Goal: Task Accomplishment & Management: Complete application form

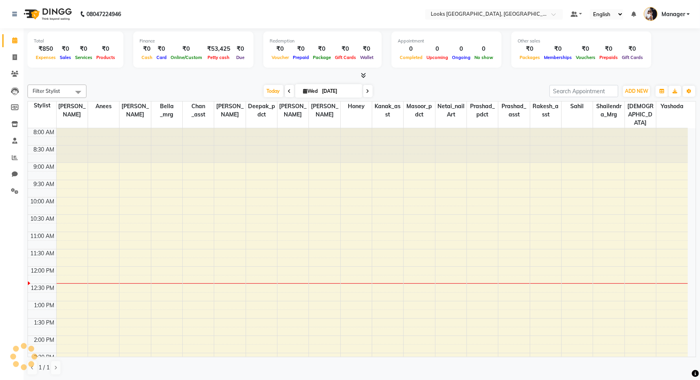
scroll to position [105, 0]
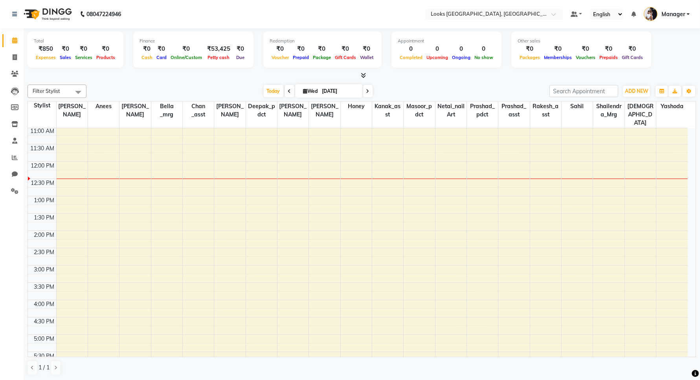
click at [269, 158] on div "8:00 AM 8:30 AM 9:00 AM 9:30 AM 10:00 AM 10:30 AM 11:00 AM 11:30 AM 12:00 PM 12…" at bounding box center [358, 247] width 660 height 449
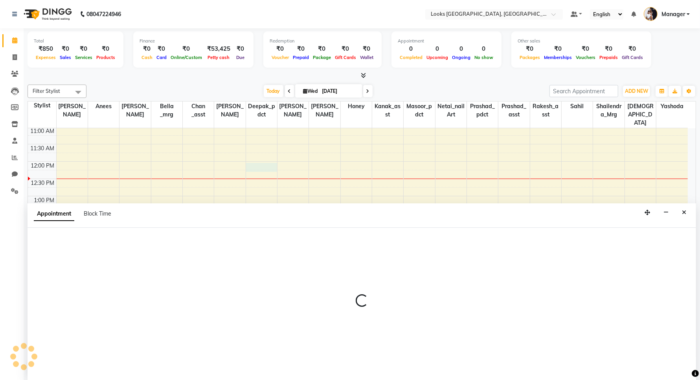
scroll to position [0, 0]
select select "90487"
select select "tentative"
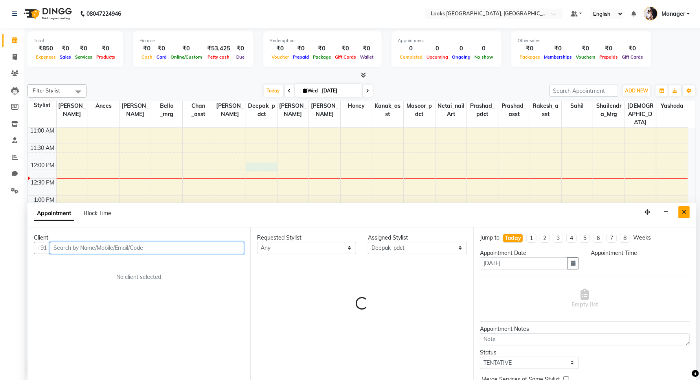
select select "720"
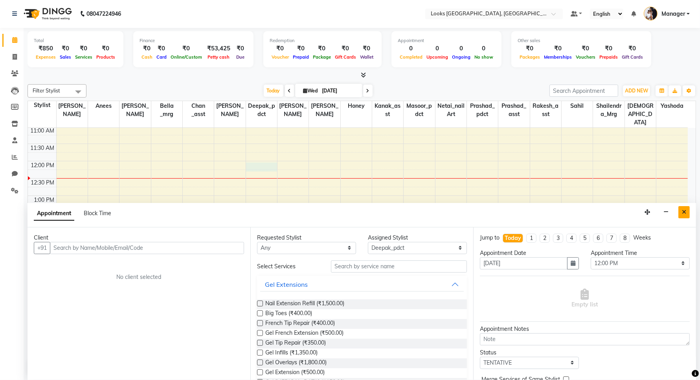
click at [686, 207] on button "Close" at bounding box center [683, 212] width 11 height 12
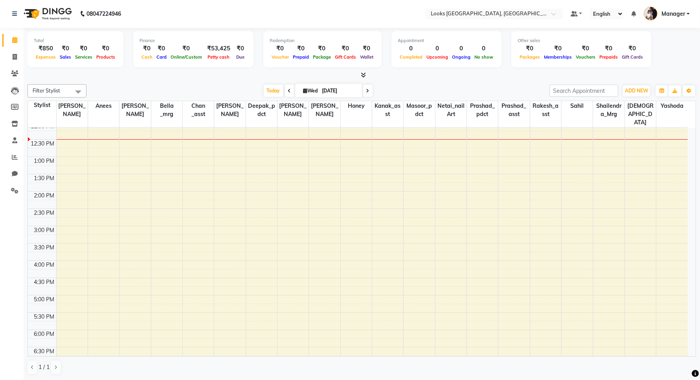
scroll to position [0, 0]
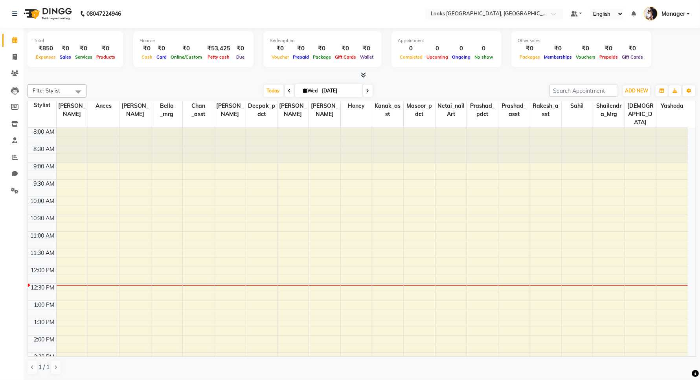
click at [12, 63] on li "Invoice" at bounding box center [12, 57] width 24 height 17
click at [16, 55] on icon at bounding box center [15, 57] width 4 height 6
select select "service"
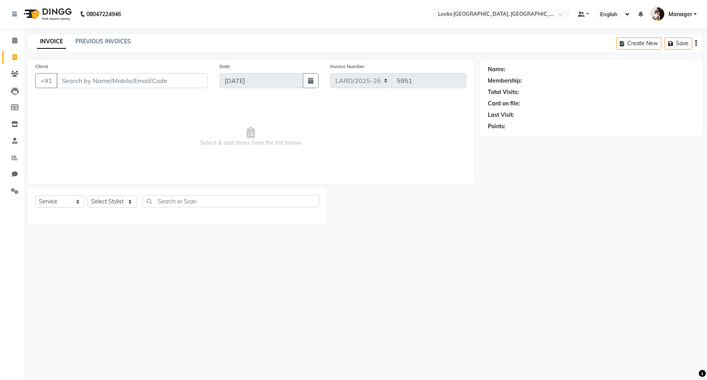
drag, startPoint x: 105, startPoint y: 81, endPoint x: 115, endPoint y: 80, distance: 10.7
click at [105, 81] on input "Client" at bounding box center [132, 80] width 151 height 15
type input "9599910422"
click at [186, 86] on button "Add Client" at bounding box center [187, 80] width 40 height 15
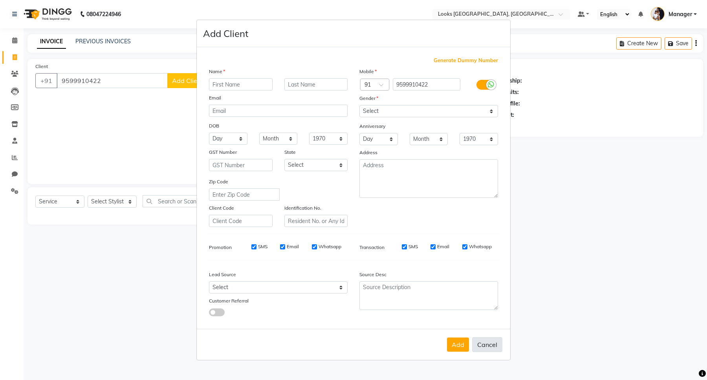
click at [494, 339] on button "Cancel" at bounding box center [487, 344] width 30 height 15
select select
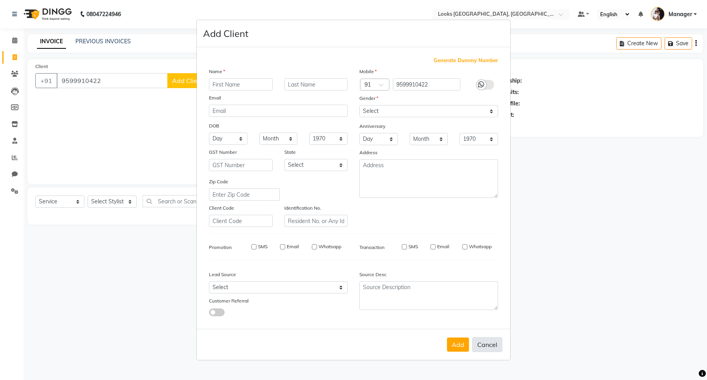
select select
checkbox input "false"
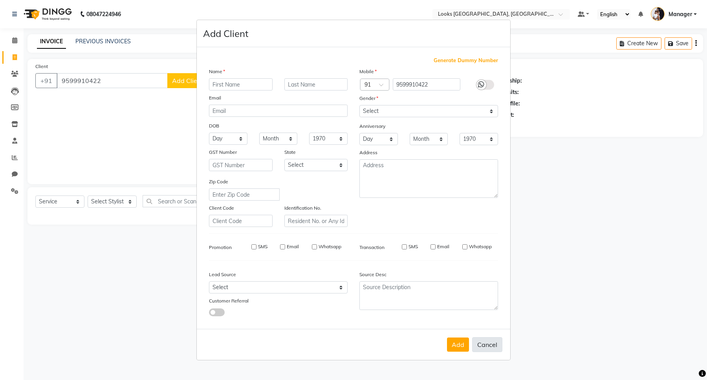
checkbox input "false"
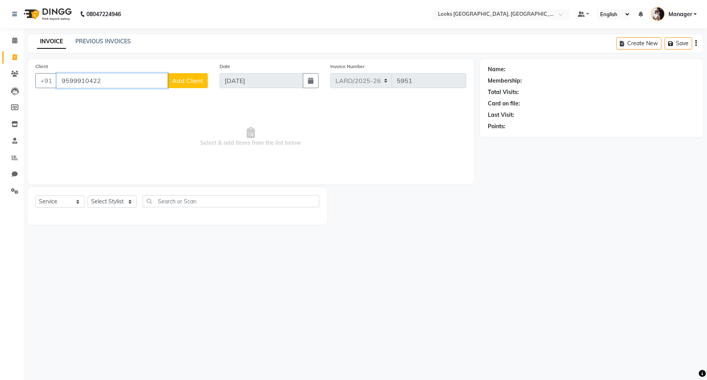
click at [119, 79] on input "9599910422" at bounding box center [112, 80] width 111 height 15
click at [175, 103] on span "Select & add items from the list below" at bounding box center [250, 136] width 431 height 79
